Goal: Check status: Check status

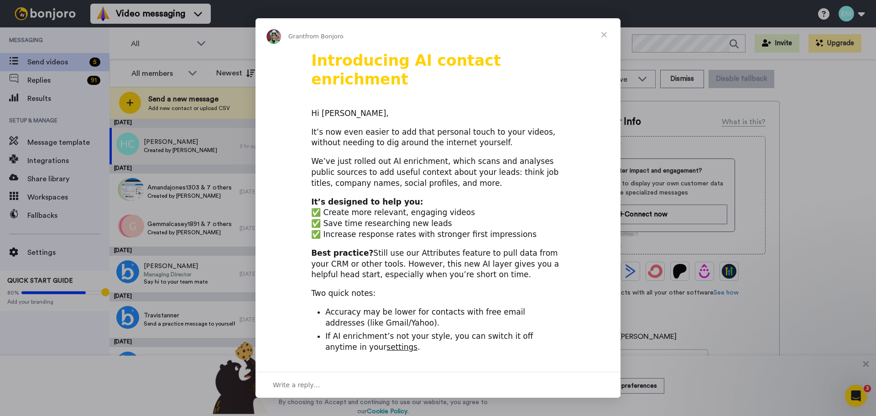
click at [603, 32] on span "Close" at bounding box center [604, 34] width 33 height 33
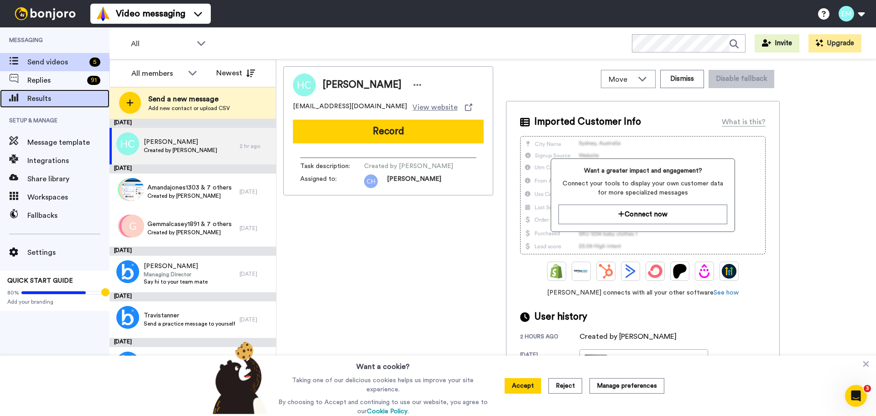
click at [51, 94] on span "Results" at bounding box center [68, 98] width 82 height 11
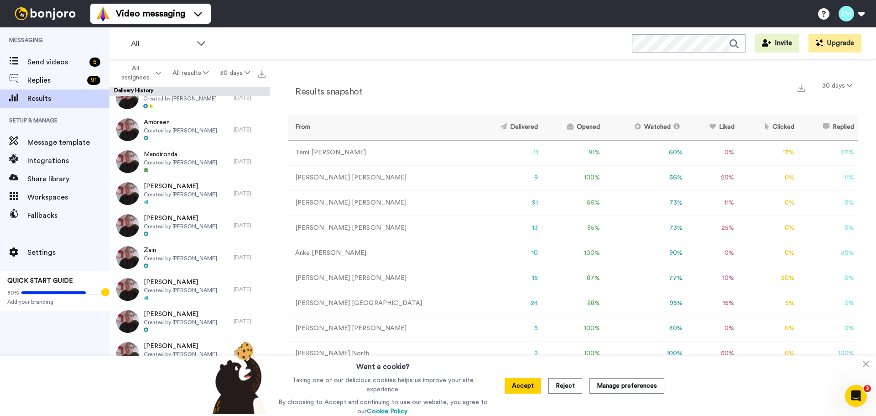
scroll to position [1272, 0]
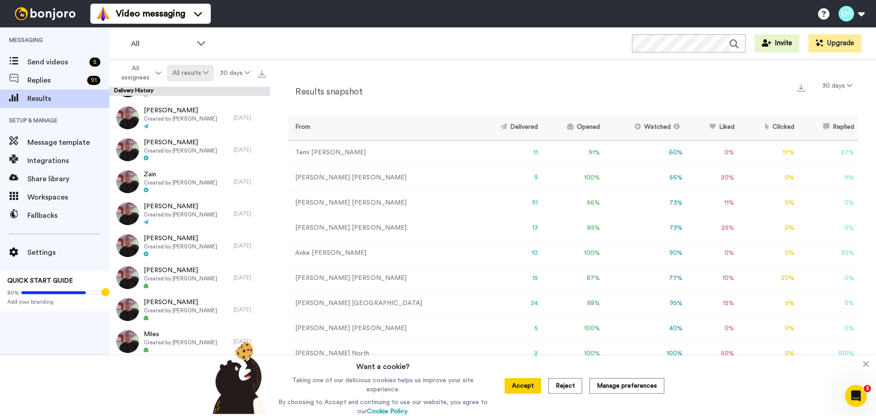
click at [187, 76] on button "All results" at bounding box center [190, 73] width 47 height 16
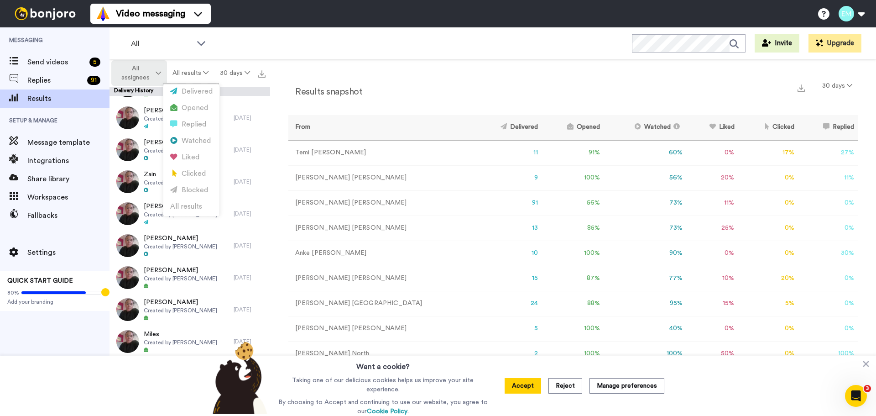
click at [141, 76] on span "All assignees" at bounding box center [135, 73] width 37 height 18
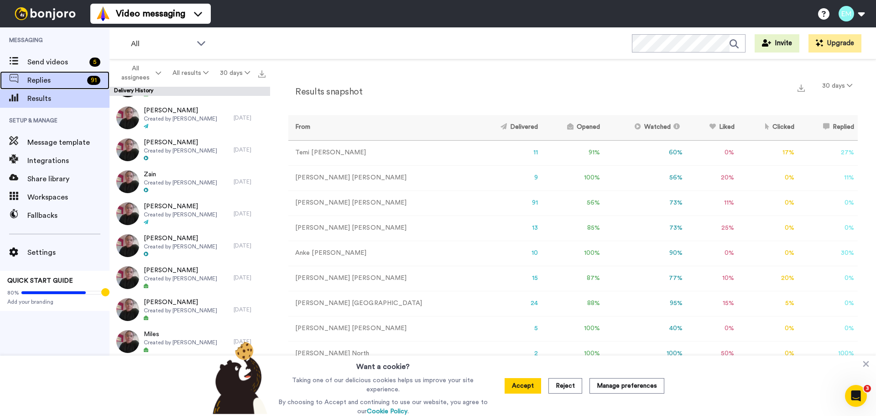
click at [42, 83] on span "Replies" at bounding box center [55, 80] width 56 height 11
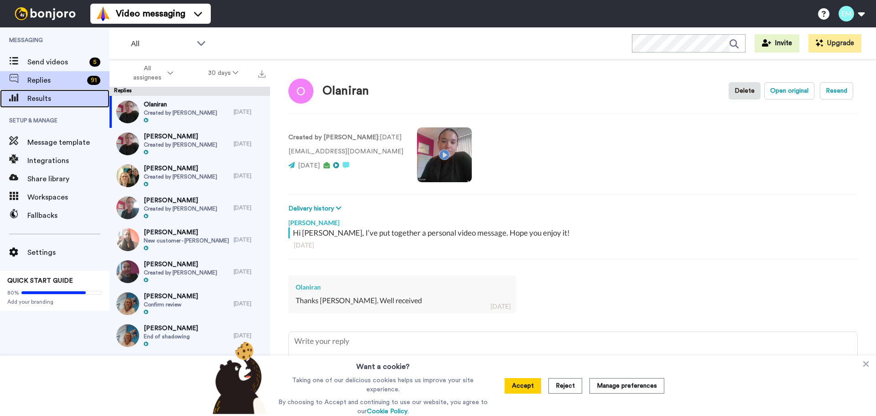
click at [54, 98] on span "Results" at bounding box center [68, 98] width 82 height 11
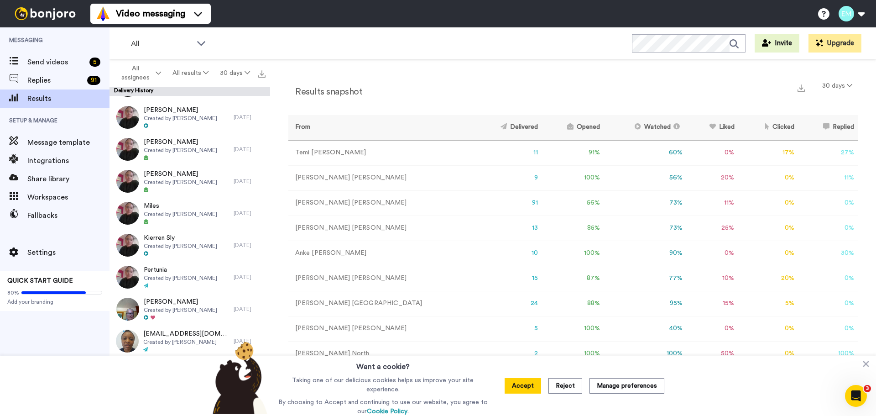
scroll to position [1415, 0]
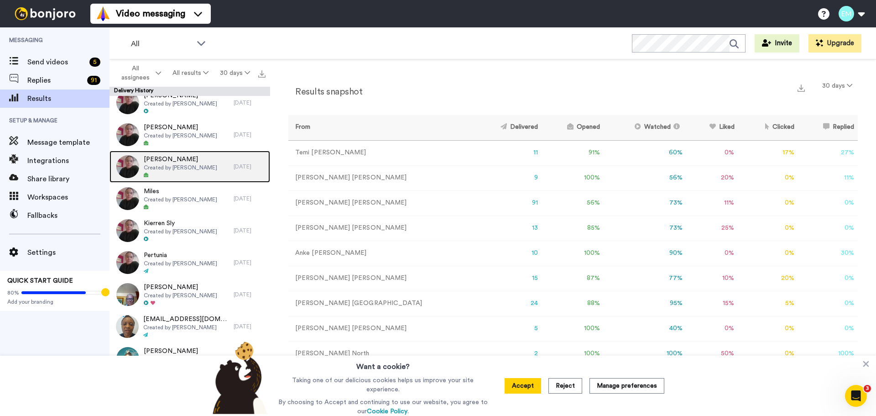
click at [158, 161] on span "[PERSON_NAME]" at bounding box center [180, 159] width 73 height 9
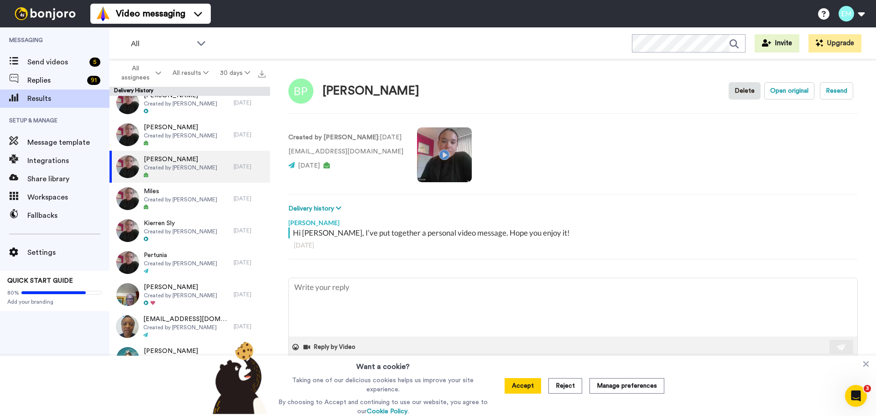
click at [434, 156] on video at bounding box center [444, 154] width 55 height 55
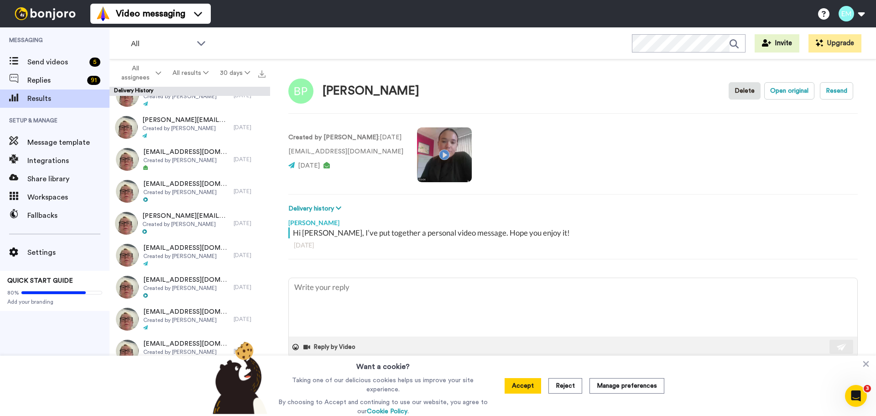
scroll to position [6064, 0]
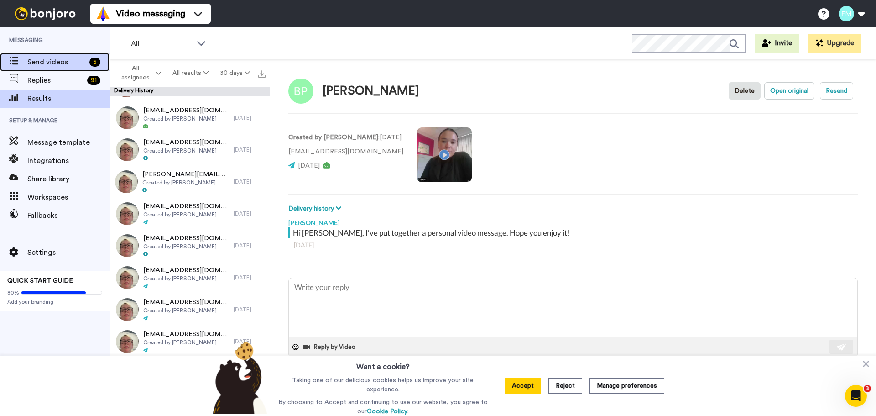
click at [64, 71] on div "Send videos 5" at bounding box center [55, 62] width 110 height 18
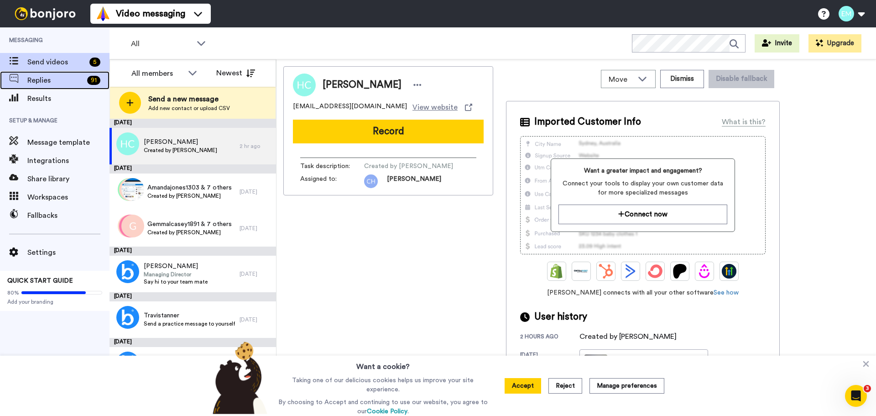
click at [79, 81] on span "Replies" at bounding box center [55, 80] width 56 height 11
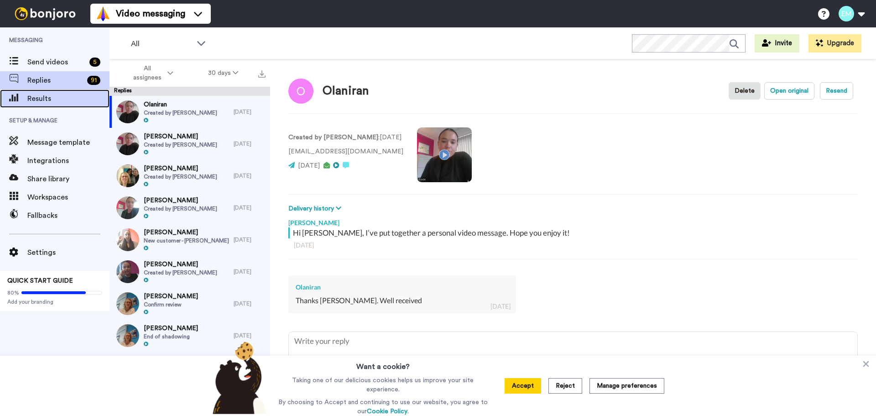
click at [71, 101] on span "Results" at bounding box center [68, 98] width 82 height 11
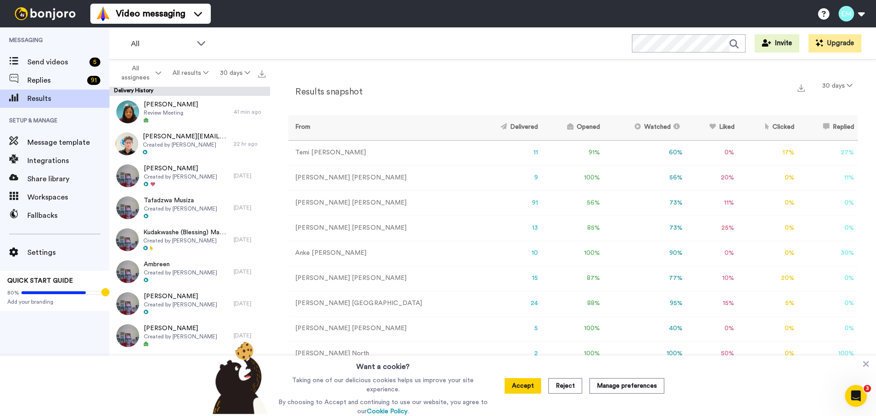
scroll to position [31, 0]
